Goal: Transaction & Acquisition: Book appointment/travel/reservation

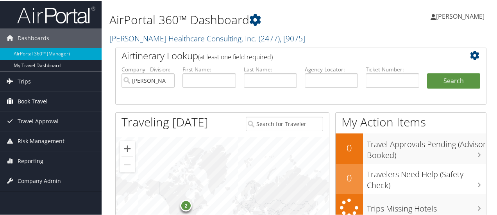
click at [31, 104] on span "Book Travel" at bounding box center [33, 101] width 30 height 20
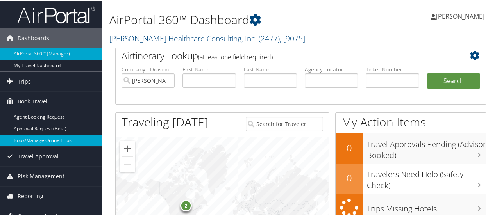
click at [41, 138] on link "Book/Manage Online Trips" at bounding box center [51, 140] width 102 height 12
